Goal: Communication & Community: Ask a question

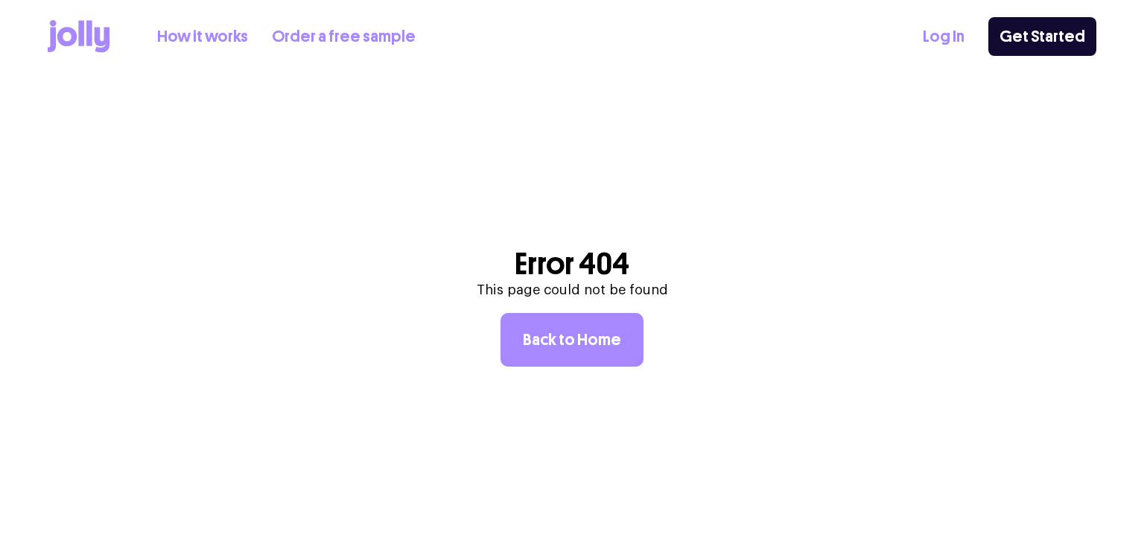
drag, startPoint x: 0, startPoint y: 0, endPoint x: 915, endPoint y: 42, distance: 916.5
click at [915, 42] on div "How it works Order a free sample Log In Get Started" at bounding box center [572, 36] width 1049 height 73
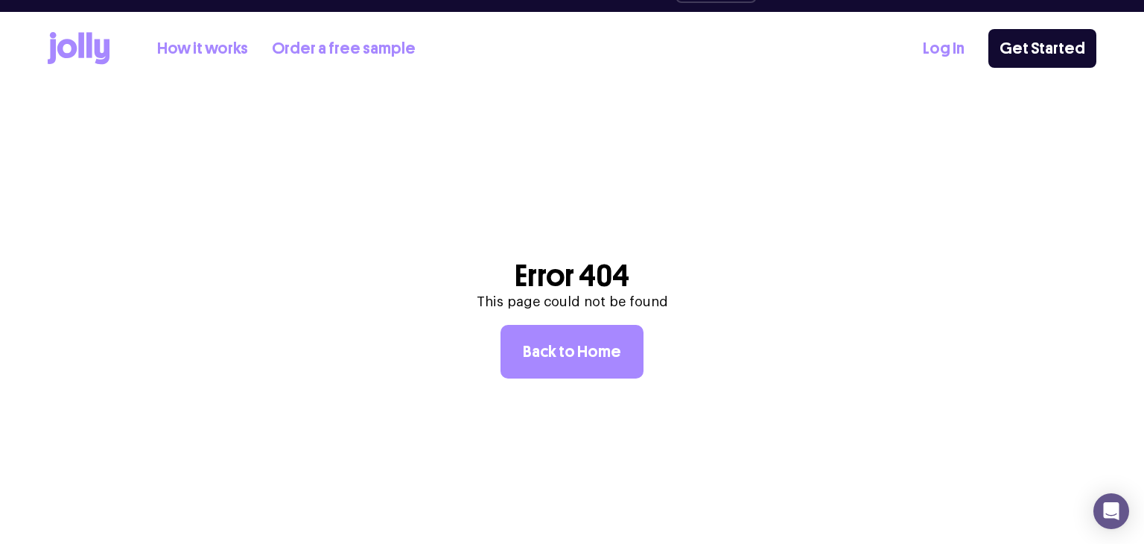
click at [931, 39] on div "How it works Order a free sample Log In Get Started" at bounding box center [572, 48] width 1049 height 73
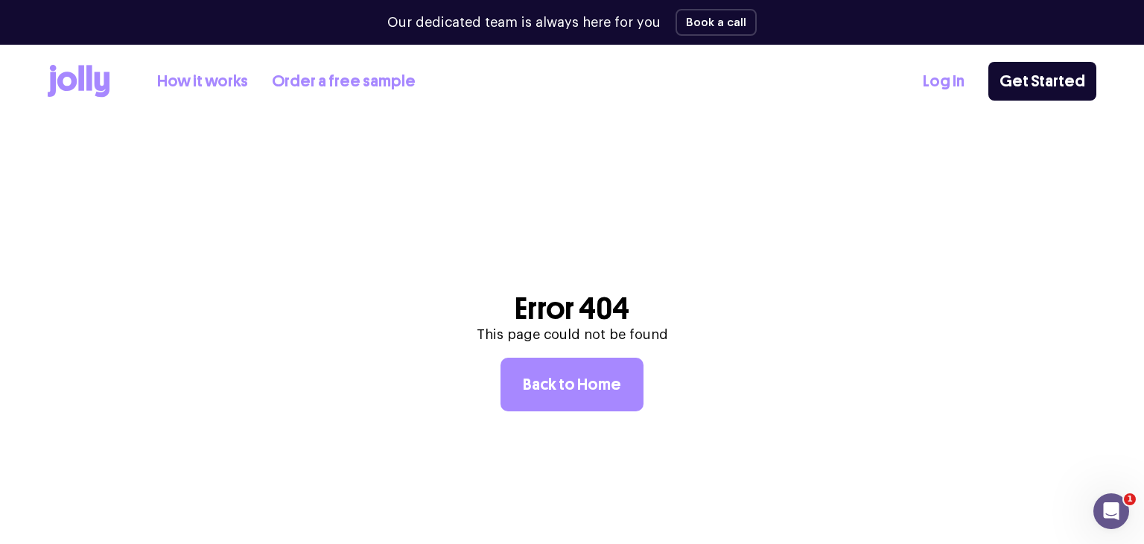
click at [939, 84] on link "Log In" at bounding box center [944, 81] width 42 height 25
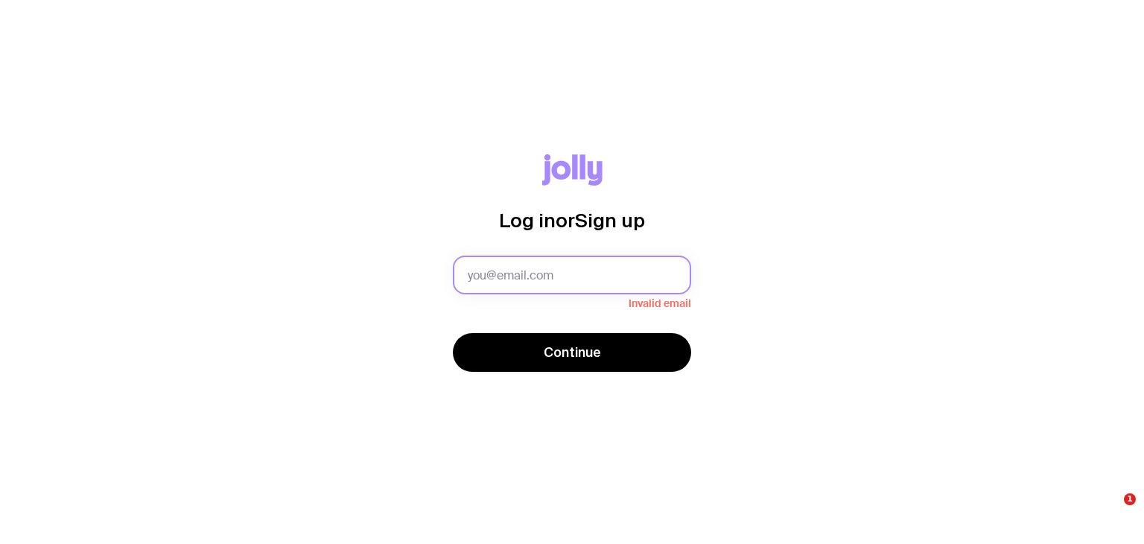
type input "karina.mendoza@upguard.com"
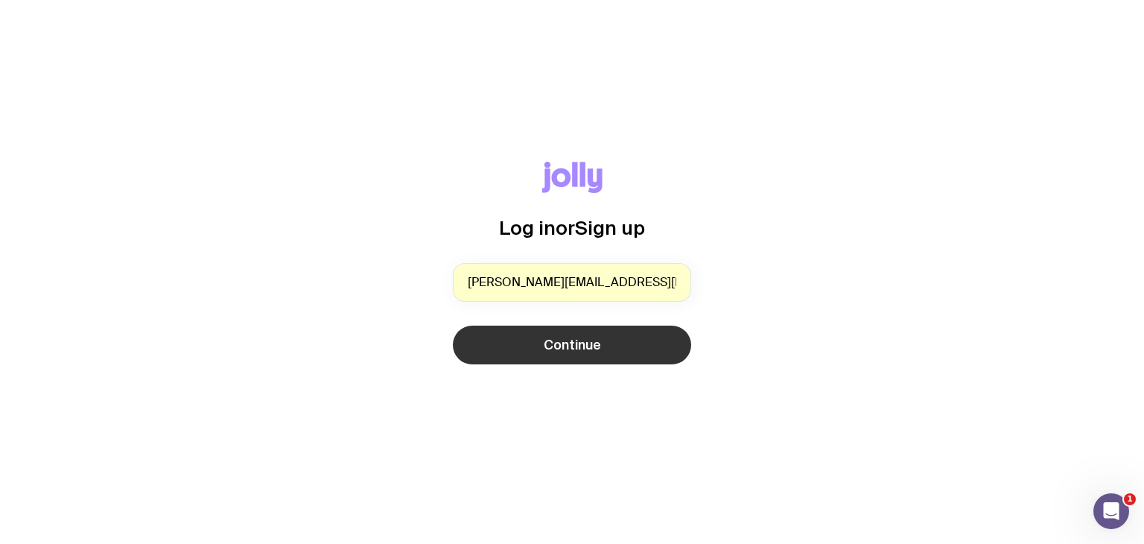
click at [570, 348] on span "Continue" at bounding box center [572, 345] width 57 height 18
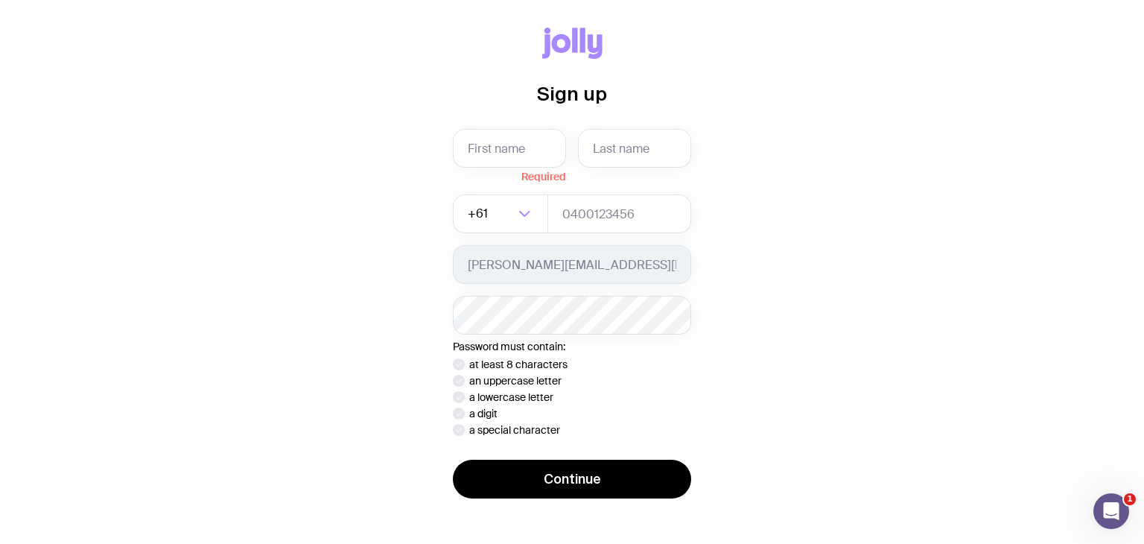
click at [729, 247] on div "Sign up Required +61 Loading... karina.mendoza@upguard.com Password must contai…" at bounding box center [572, 272] width 1073 height 489
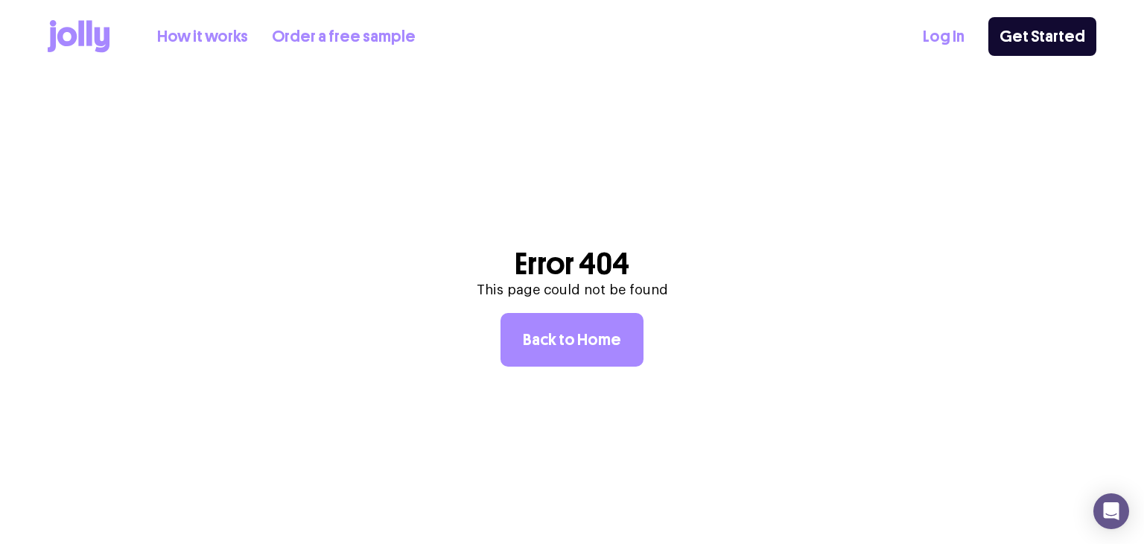
click at [954, 38] on link "Log In" at bounding box center [944, 37] width 42 height 25
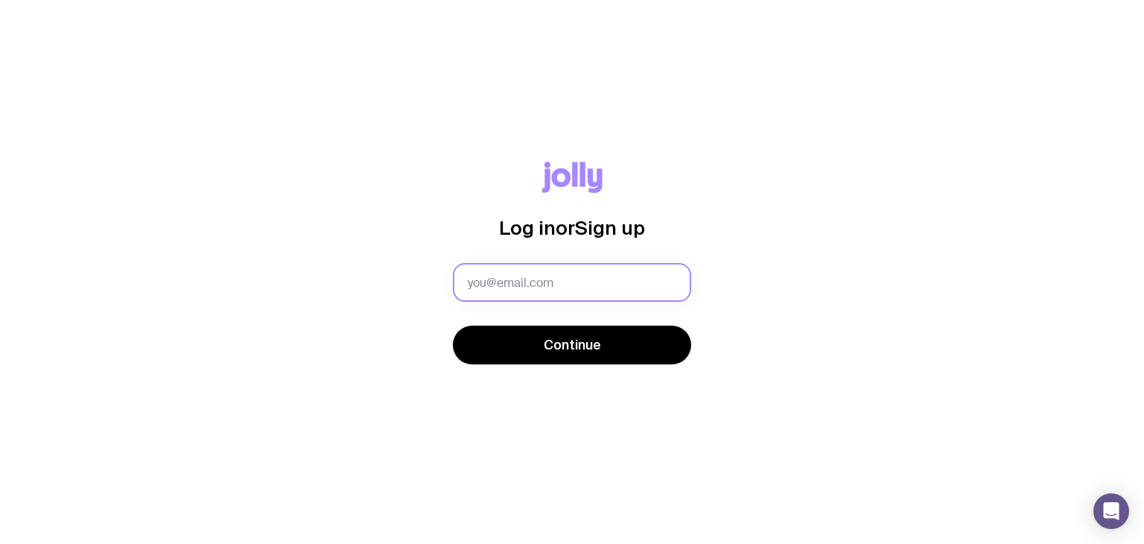
click at [591, 282] on input "text" at bounding box center [572, 282] width 238 height 39
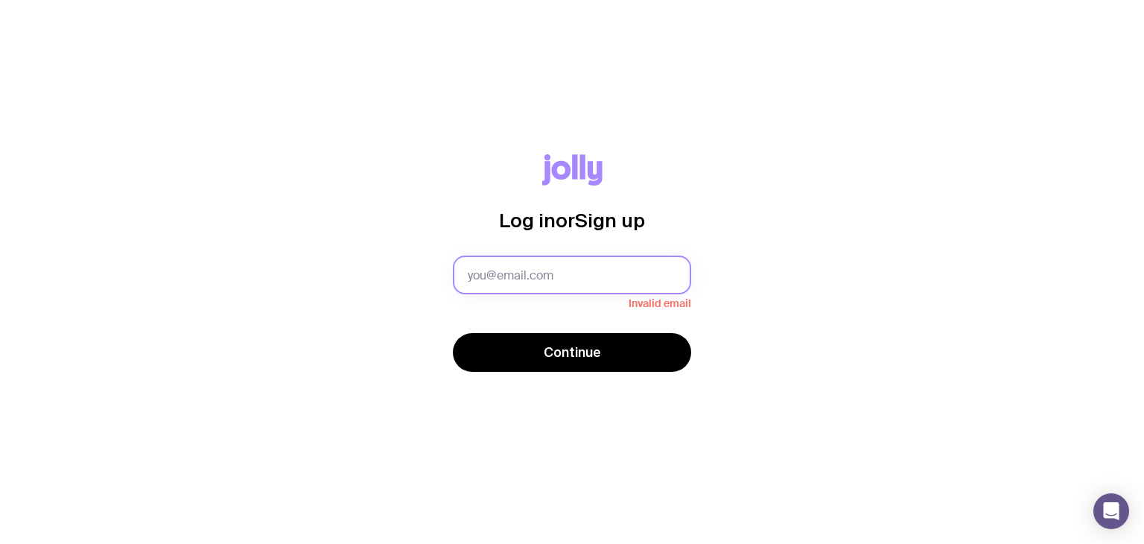
type input "karina.mendoza@upguard.com"
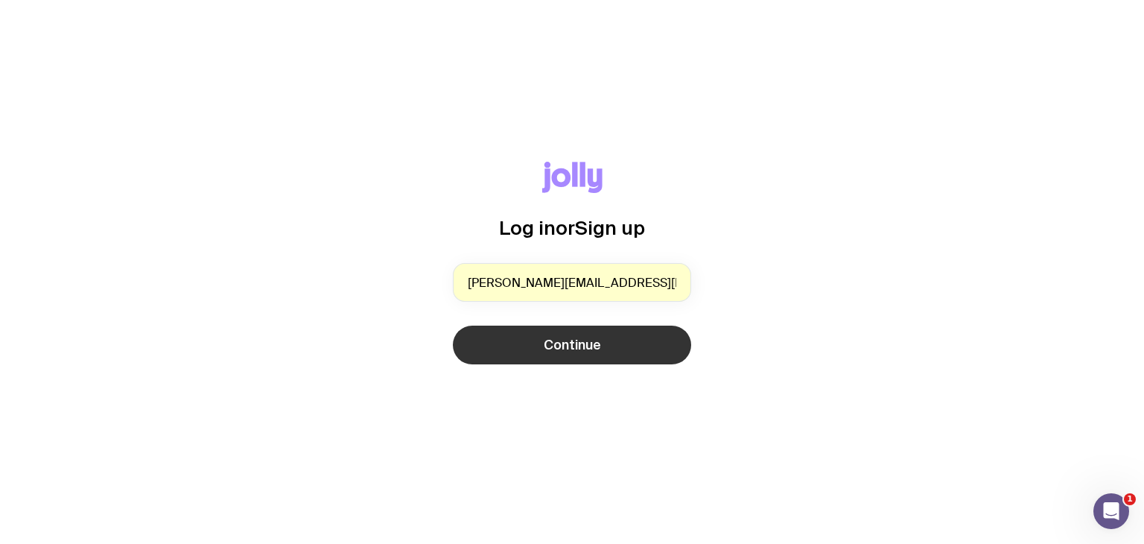
click at [565, 352] on span "Continue" at bounding box center [572, 345] width 57 height 18
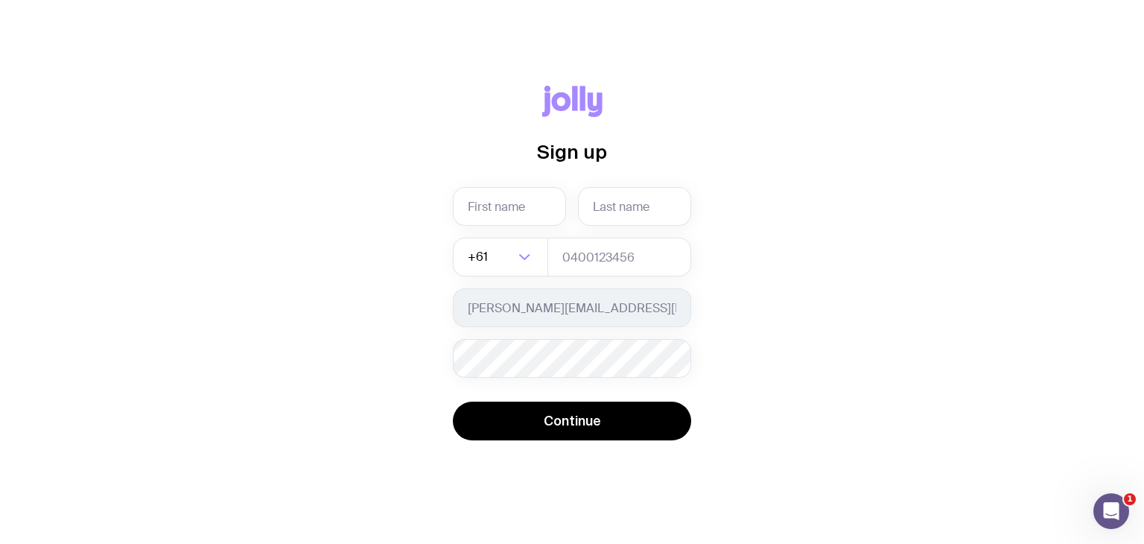
click at [739, 319] on div "Sign up +61 Loading... karina.mendoza@upguard.com Password must contain: at lea…" at bounding box center [572, 272] width 1073 height 372
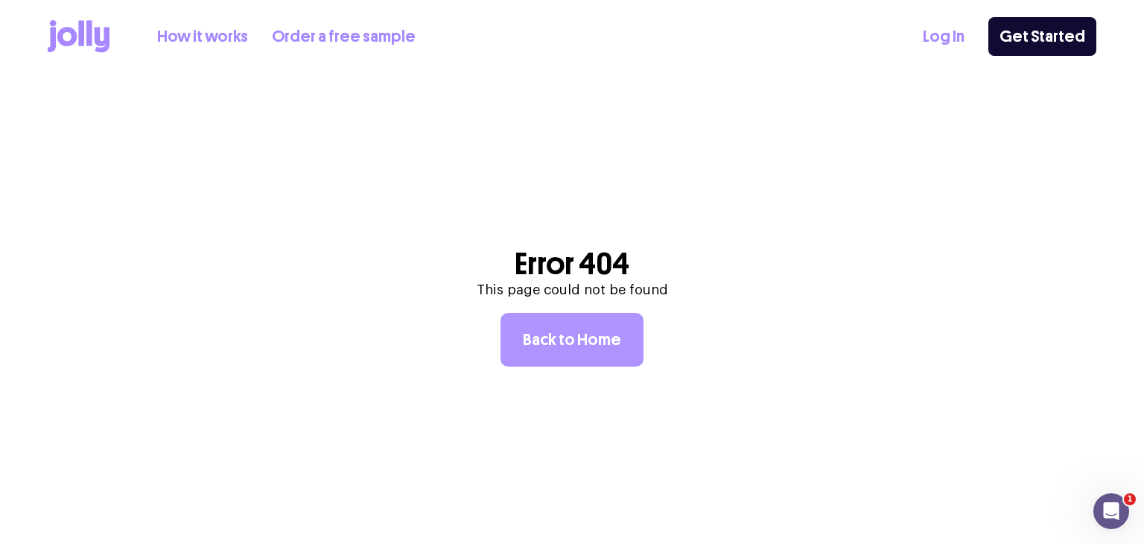
click at [603, 323] on link "Back to Home" at bounding box center [572, 340] width 143 height 54
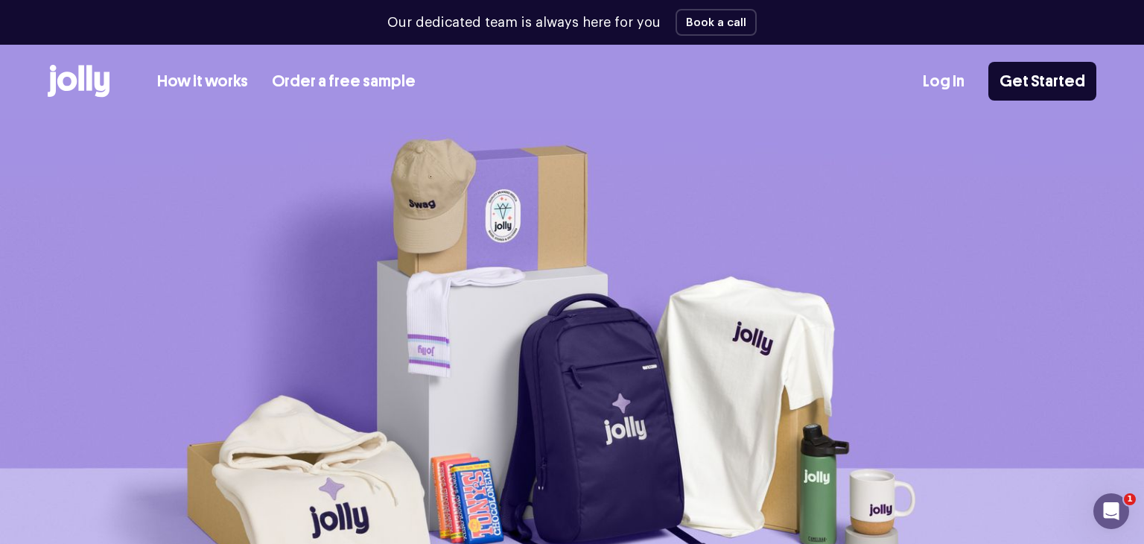
click at [975, 77] on div "Log In Get Started" at bounding box center [1010, 81] width 174 height 39
click at [955, 83] on link "Log In" at bounding box center [944, 81] width 42 height 25
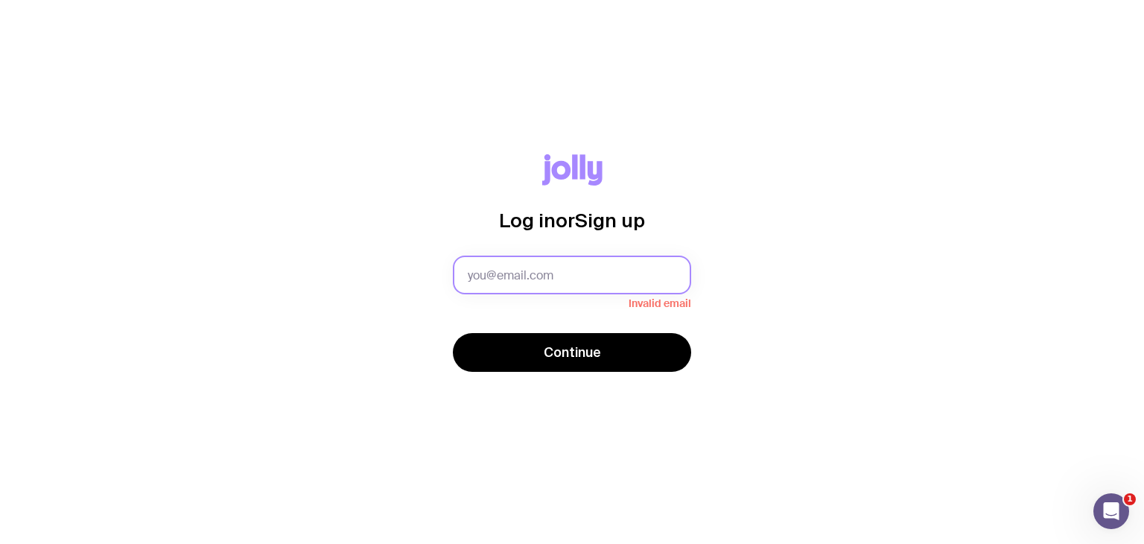
type input "[PERSON_NAME][EMAIL_ADDRESS][PERSON_NAME][DOMAIN_NAME]"
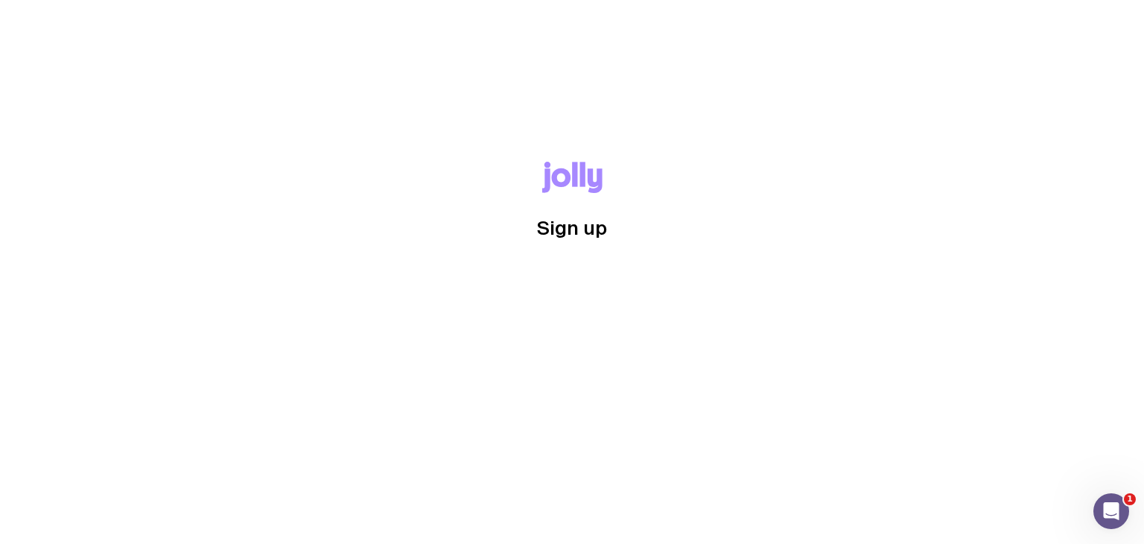
click at [606, 343] on button "Continue" at bounding box center [572, 345] width 238 height 39
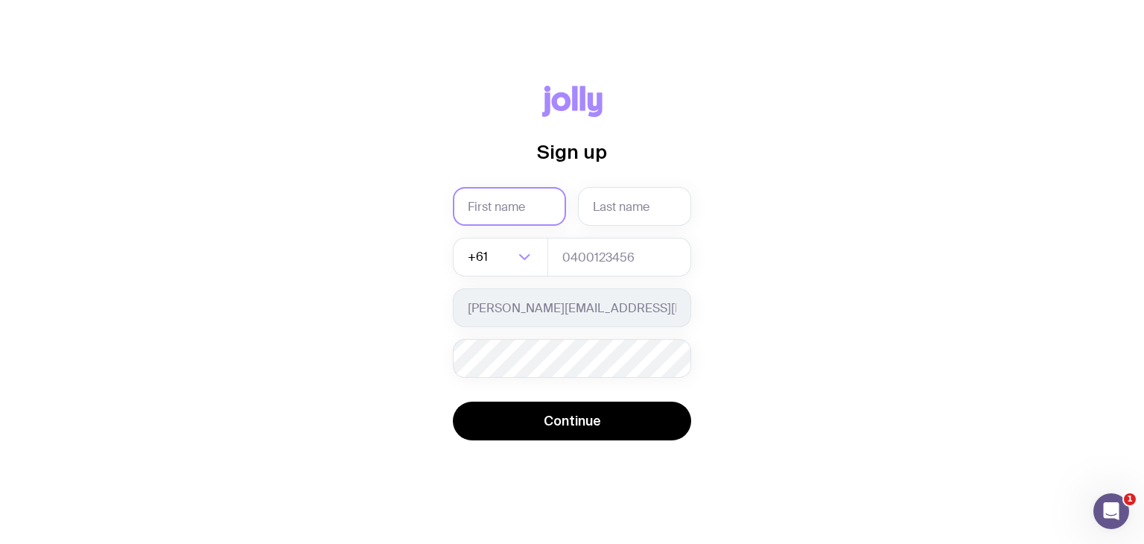
click at [493, 198] on input "text" at bounding box center [509, 206] width 113 height 39
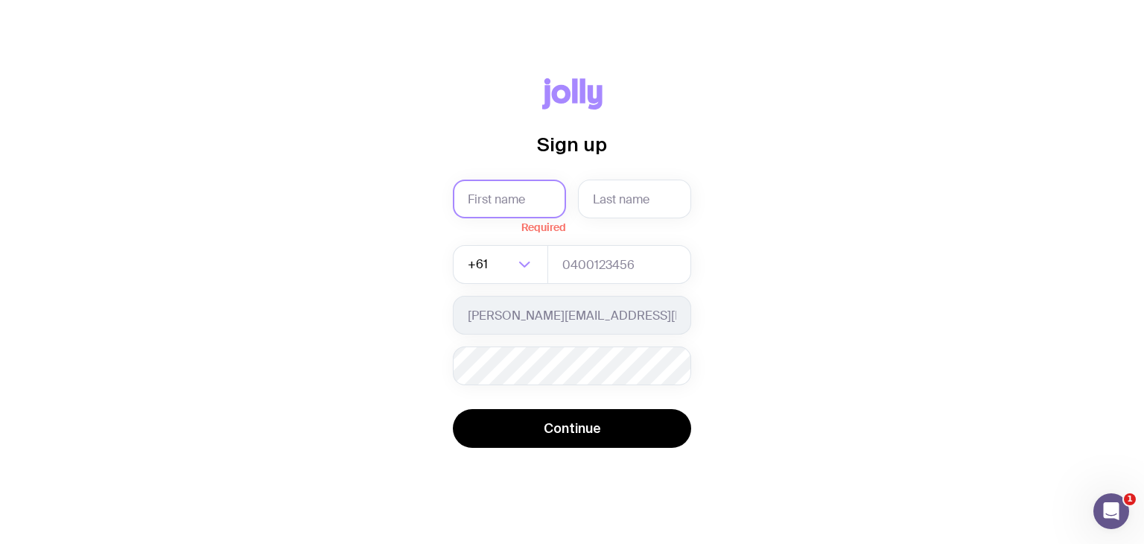
click at [524, 203] on input "text" at bounding box center [509, 199] width 113 height 39
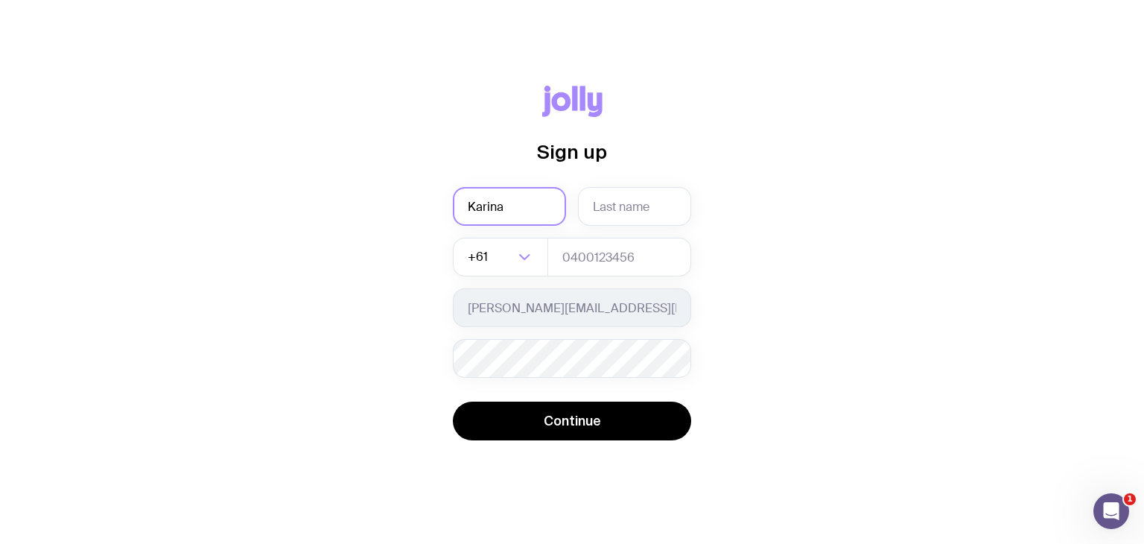
type input "Karina"
type input "[PERSON_NAME]"
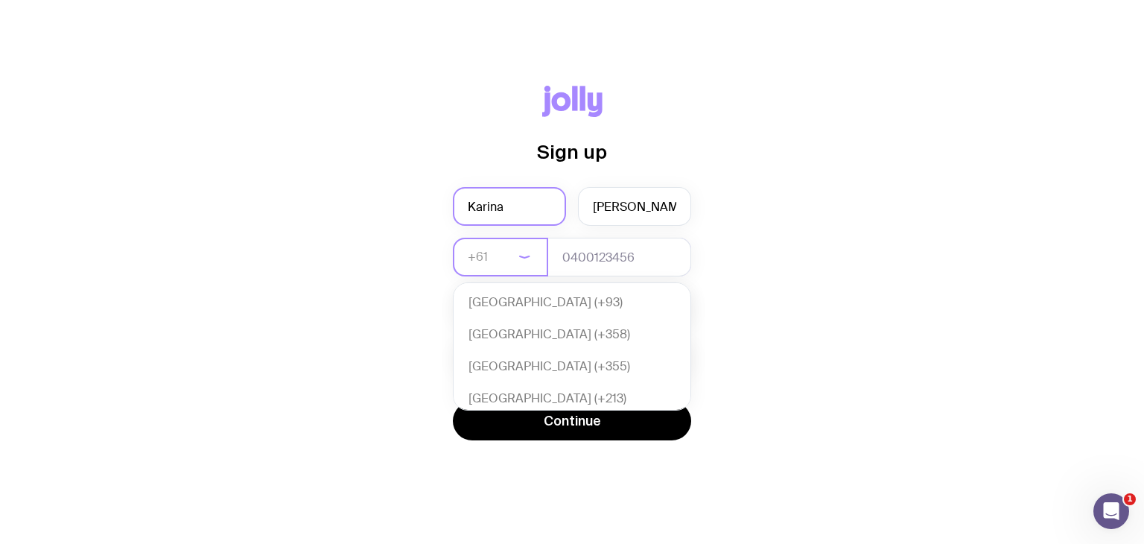
scroll to position [322, 0]
click at [767, 251] on div "Sign up [PERSON_NAME] +61 Loading... [GEOGRAPHIC_DATA] (+93) [GEOGRAPHIC_DATA] …" at bounding box center [572, 272] width 1073 height 372
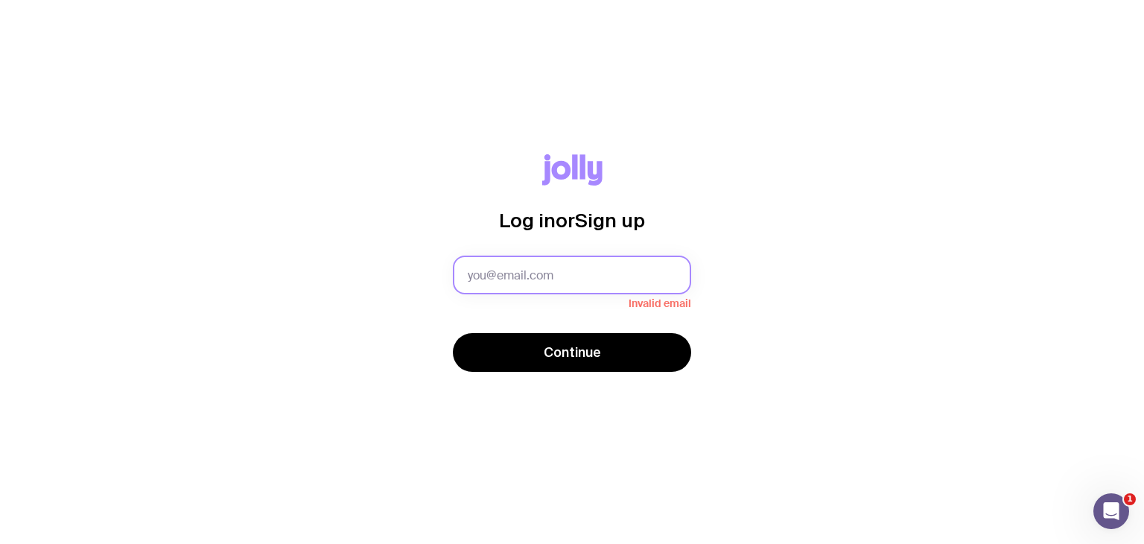
click at [550, 292] on input "text" at bounding box center [572, 275] width 238 height 39
click at [551, 285] on input "text" at bounding box center [572, 275] width 238 height 39
click at [562, 269] on input "text" at bounding box center [572, 275] width 238 height 39
click at [556, 276] on input "text" at bounding box center [572, 275] width 238 height 39
type input "[PERSON_NAME][EMAIL_ADDRESS][PERSON_NAME][DOMAIN_NAME]"
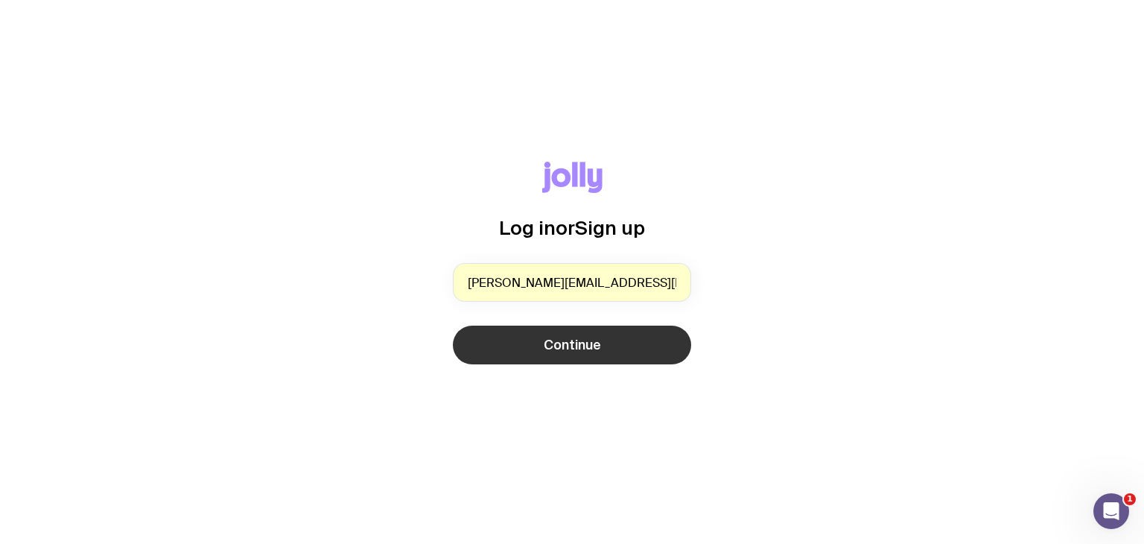
click at [526, 350] on button "Continue" at bounding box center [572, 345] width 238 height 39
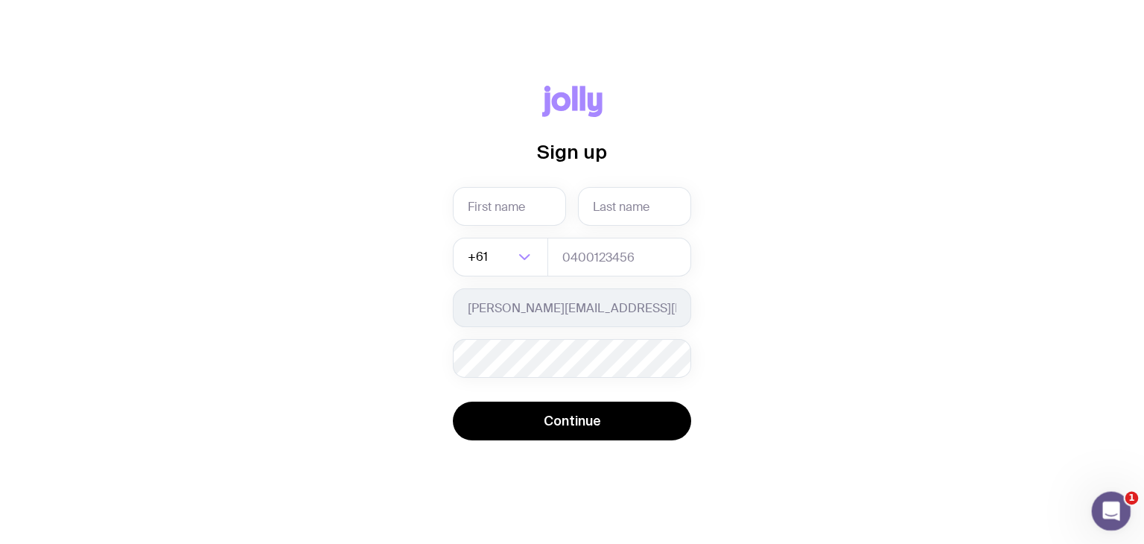
click at [1106, 501] on icon "Open Intercom Messenger" at bounding box center [1109, 509] width 25 height 25
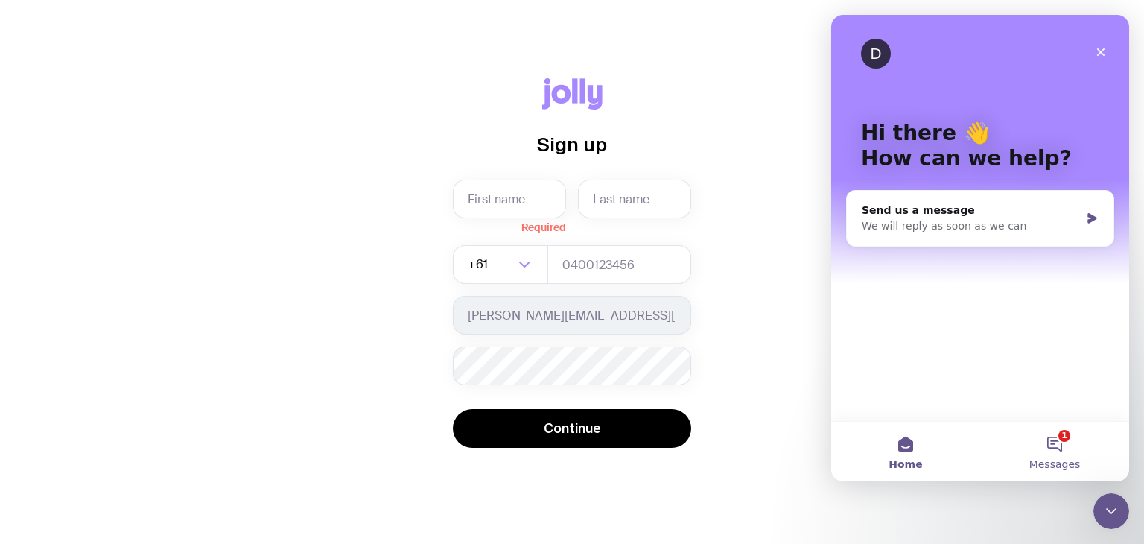
click at [1055, 449] on button "1 Messages" at bounding box center [1054, 452] width 149 height 60
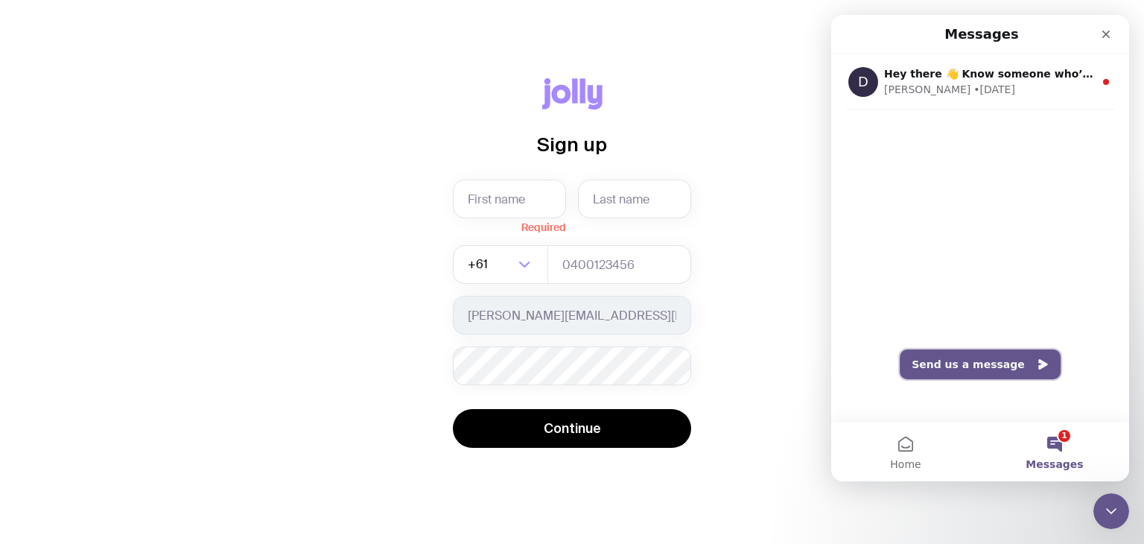
click at [982, 364] on button "Send us a message" at bounding box center [980, 364] width 161 height 30
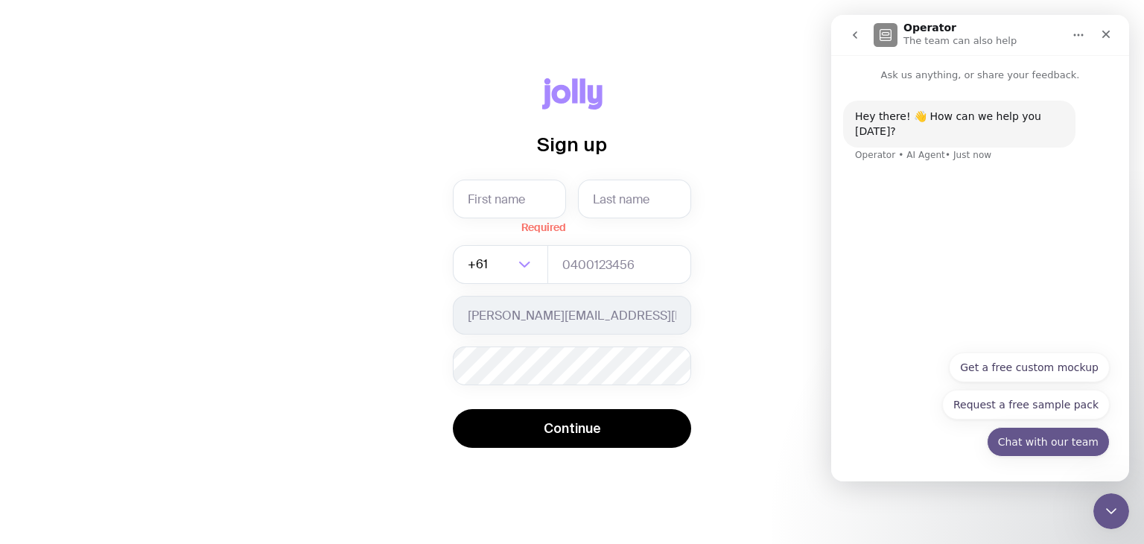
click at [1007, 437] on button "Chat with our team" at bounding box center [1048, 442] width 123 height 30
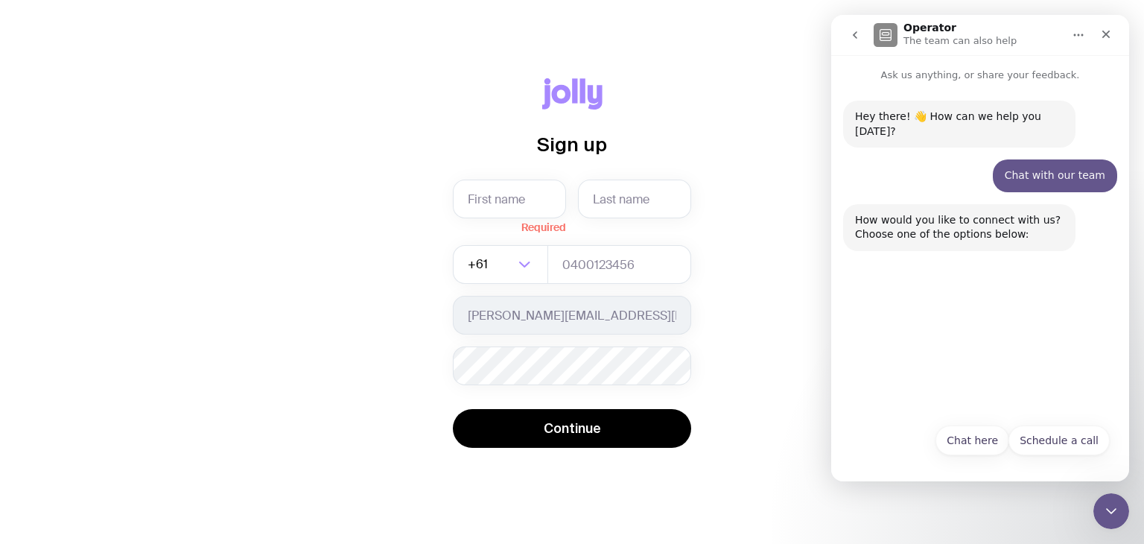
click at [1007, 437] on button "Chat here" at bounding box center [973, 440] width 74 height 30
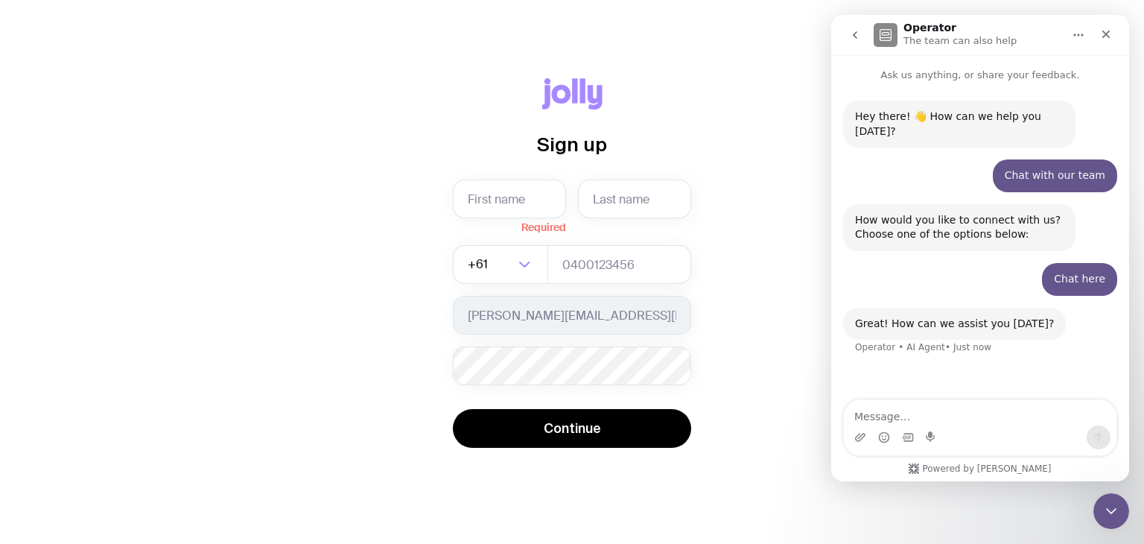
click at [1006, 416] on textarea "Message…" at bounding box center [980, 412] width 273 height 25
type textarea "trying to login but the system is asking me to sign up"
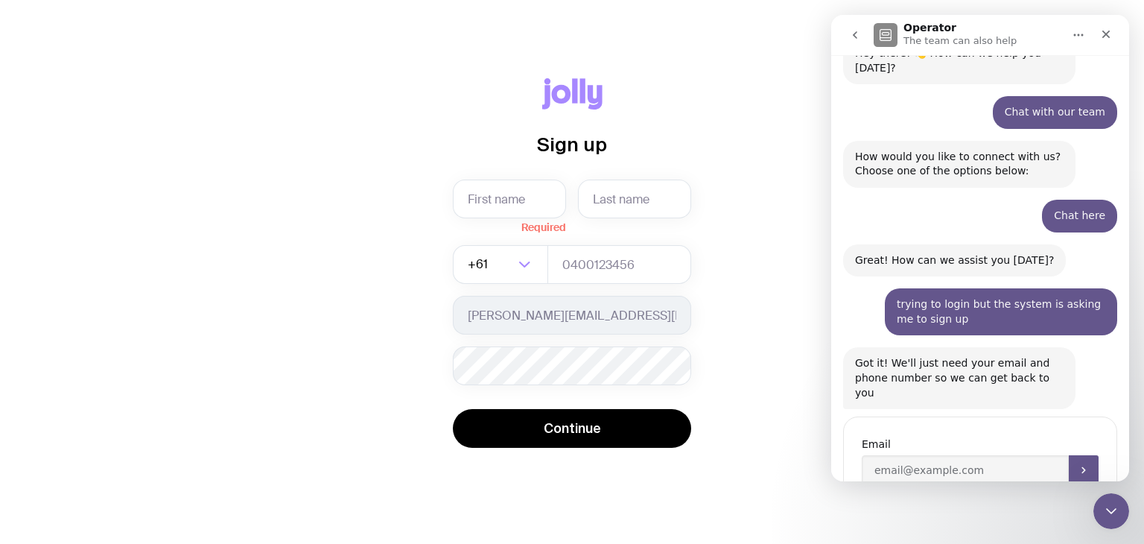
scroll to position [95, 0]
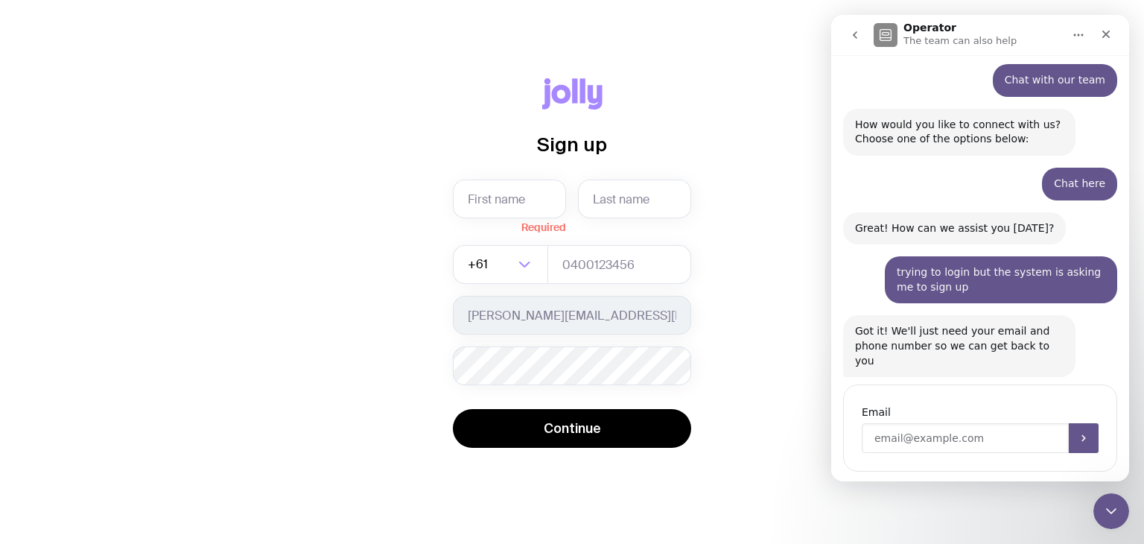
click at [901, 423] on input "Enter your email" at bounding box center [965, 438] width 207 height 30
type input "[PERSON_NAME][EMAIL_ADDRESS][PERSON_NAME][DOMAIN_NAME]"
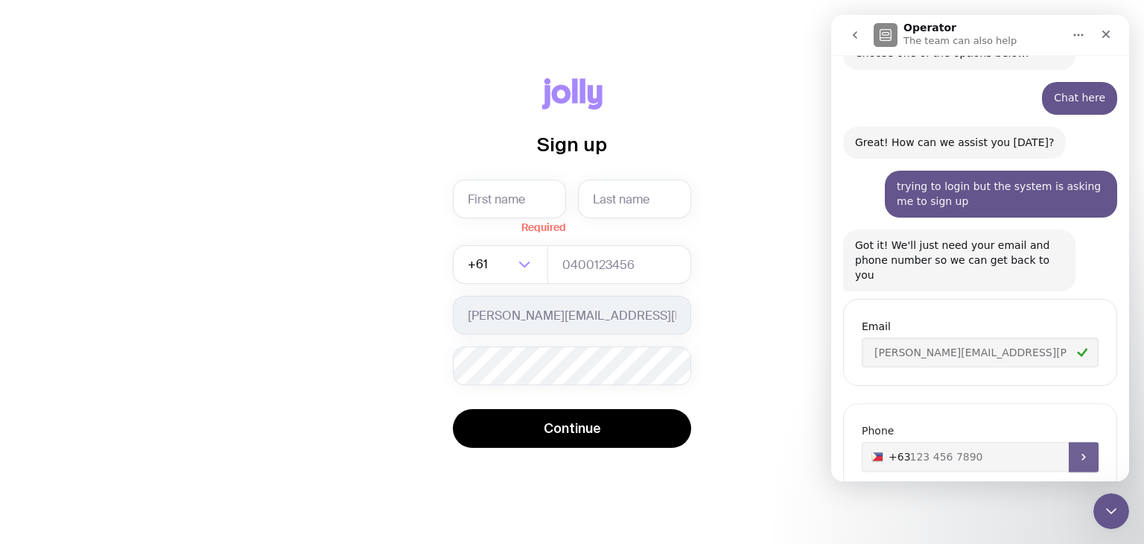
scroll to position [199, 0]
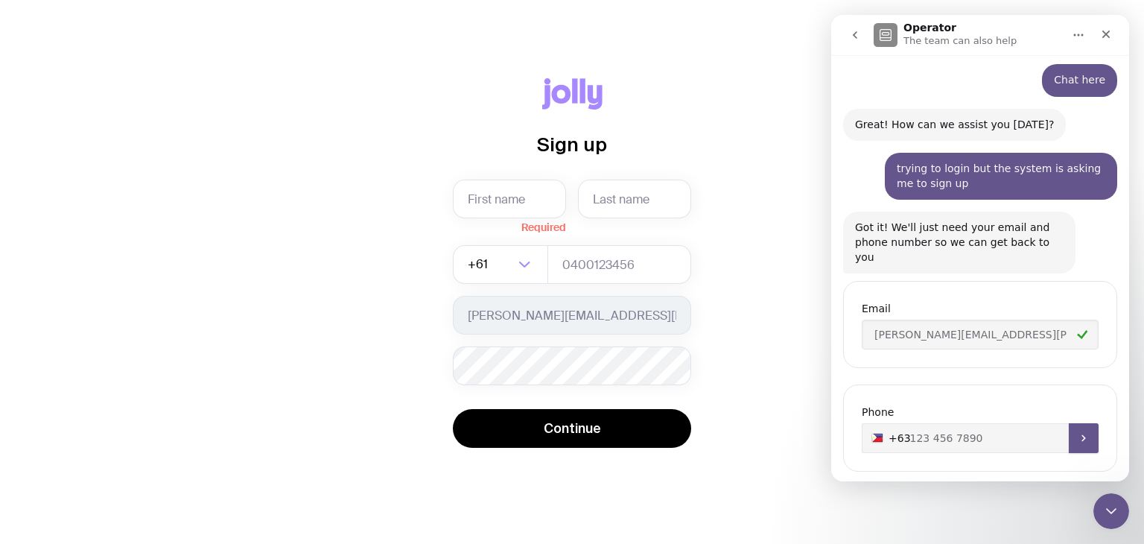
click at [948, 423] on input "+63" at bounding box center [980, 438] width 237 height 30
type input "+63 9164404360"
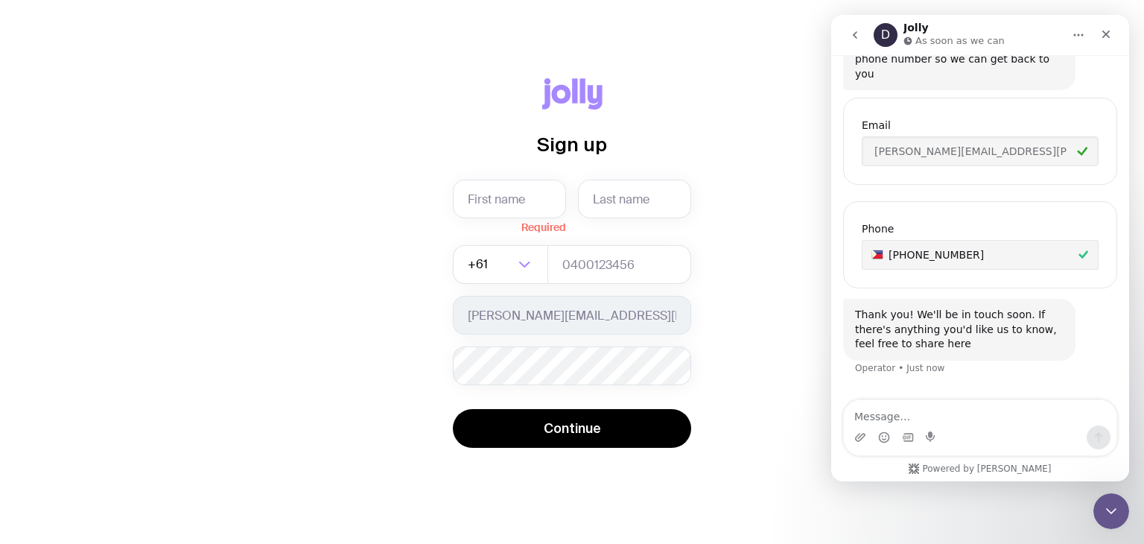
scroll to position [385, 0]
